Goal: Check status

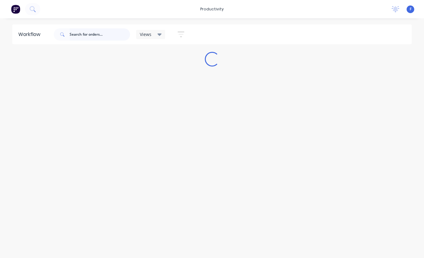
click at [95, 35] on input "text" at bounding box center [100, 34] width 60 height 12
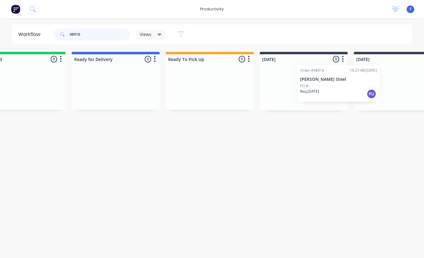
scroll to position [0, 37]
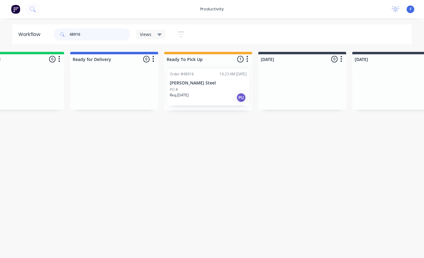
type input "48916"
click at [207, 82] on p "Roys Steel" at bounding box center [208, 83] width 77 height 5
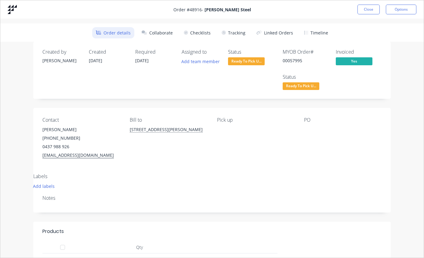
click at [236, 31] on button "Tracking" at bounding box center [233, 32] width 31 height 11
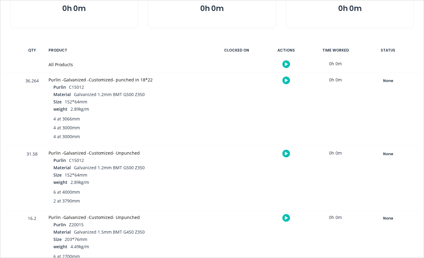
scroll to position [88, 0]
click at [386, 79] on div "None" at bounding box center [388, 81] width 44 height 8
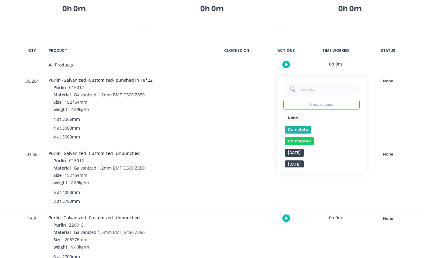
click at [306, 138] on button "Completed" at bounding box center [299, 141] width 29 height 8
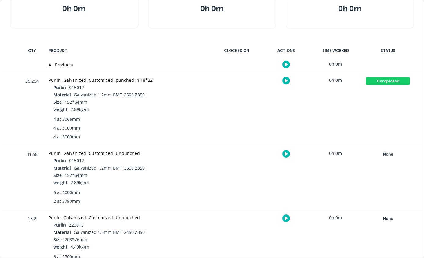
click at [387, 154] on div "None" at bounding box center [388, 155] width 44 height 8
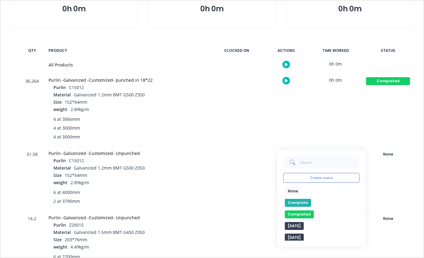
click at [305, 213] on button "Completed" at bounding box center [299, 215] width 29 height 8
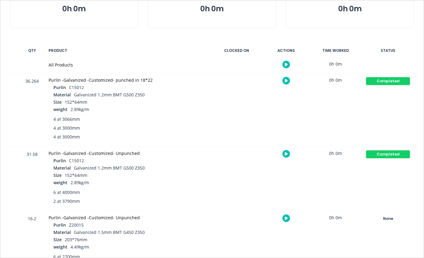
click at [392, 221] on div "None" at bounding box center [388, 219] width 44 height 8
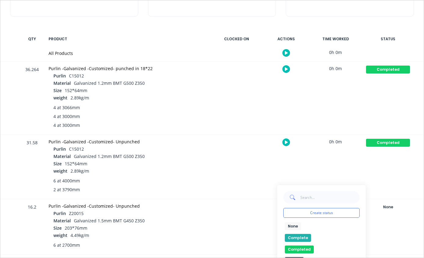
click at [306, 251] on button "Completed" at bounding box center [299, 250] width 29 height 8
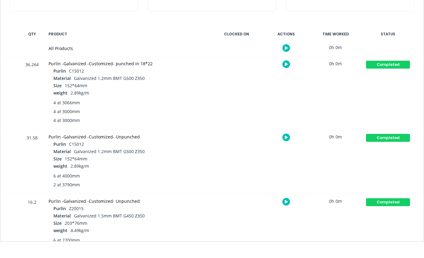
scroll to position [12, 0]
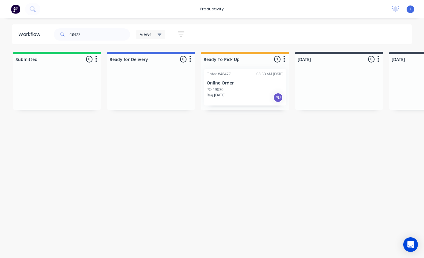
scroll to position [12, 51]
